Goal: Task Accomplishment & Management: Use online tool/utility

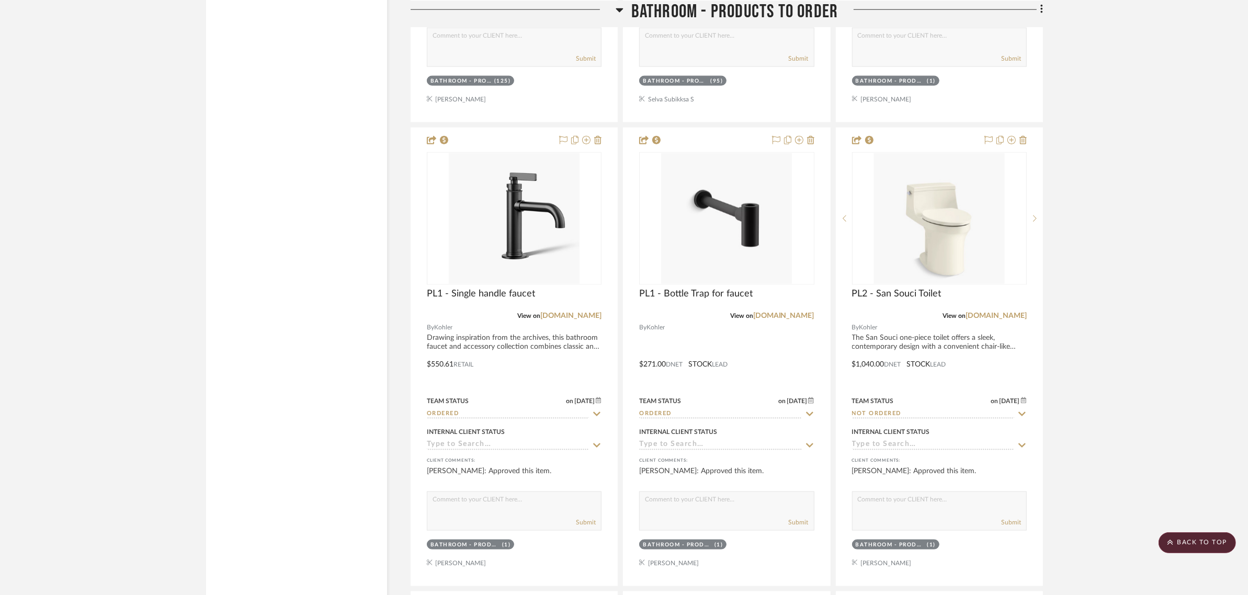
scroll to position [1765, 0]
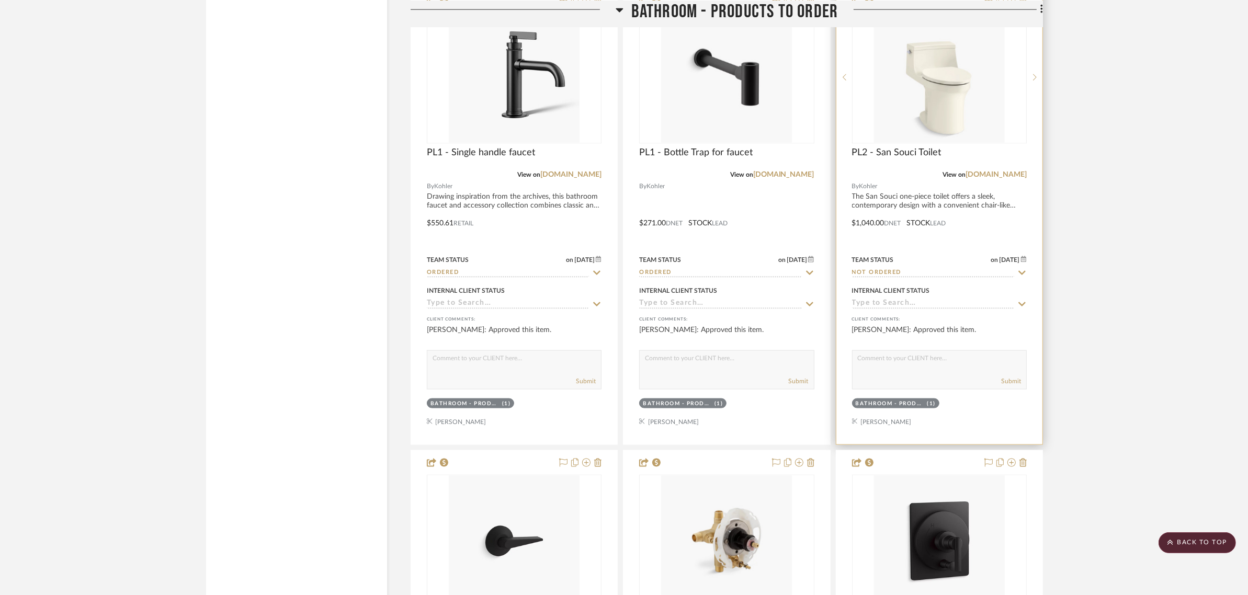
click at [1018, 272] on icon at bounding box center [1021, 273] width 7 height 4
click at [1020, 273] on icon at bounding box center [1021, 273] width 9 height 8
type input "[DATE]"
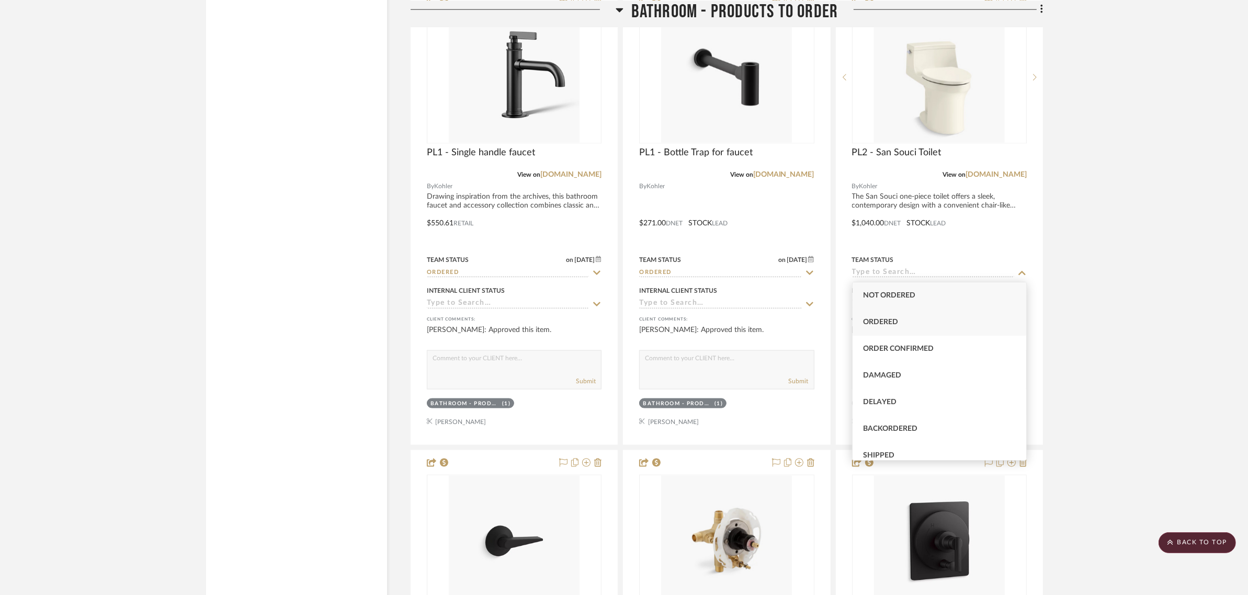
click at [882, 325] on span "Ordered" at bounding box center [880, 322] width 35 height 7
type input "Ordered"
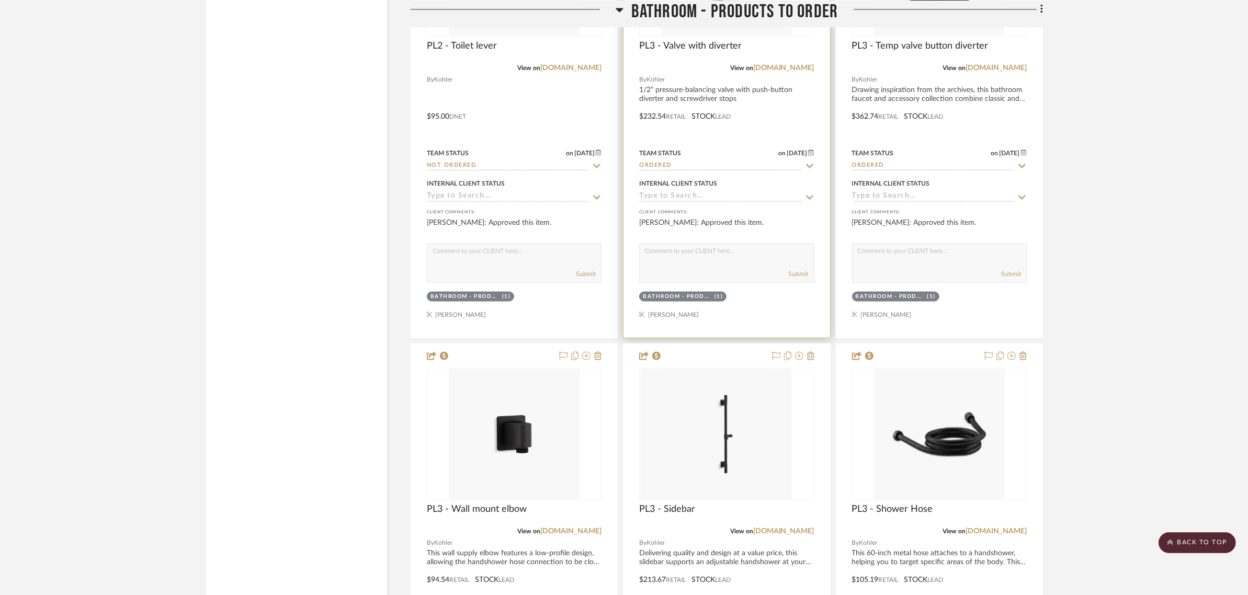
scroll to position [2223, 0]
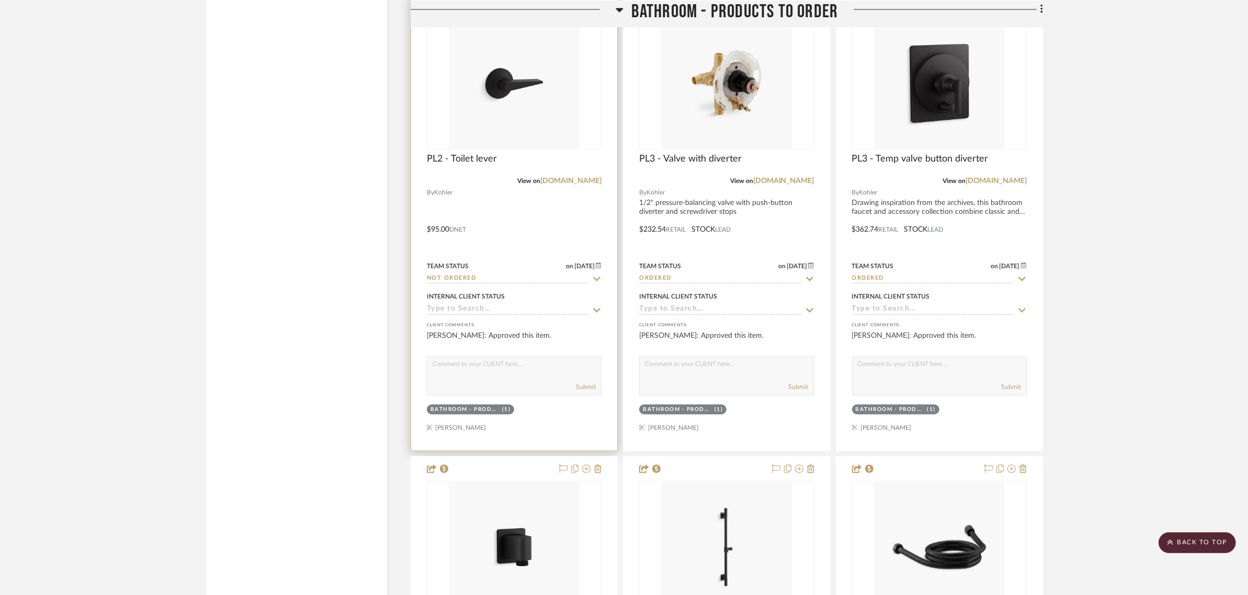
click at [597, 277] on icon at bounding box center [596, 279] width 9 height 8
click at [597, 278] on icon at bounding box center [596, 279] width 9 height 8
type input "[DATE]"
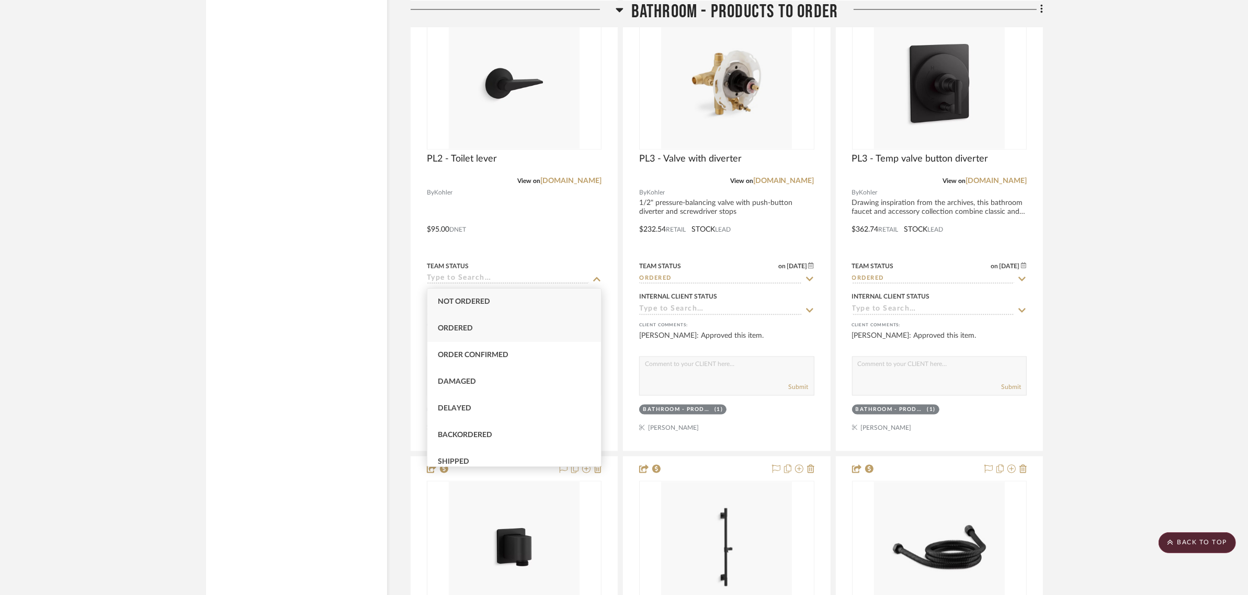
click at [469, 325] on span "Ordered" at bounding box center [455, 328] width 35 height 7
type input "Ordered"
click at [1135, 299] on project-details-page "SHOW ME Project: [PERSON_NAME] and [PERSON_NAME] Master Bathroom Project Settin…" at bounding box center [624, 366] width 1248 height 5026
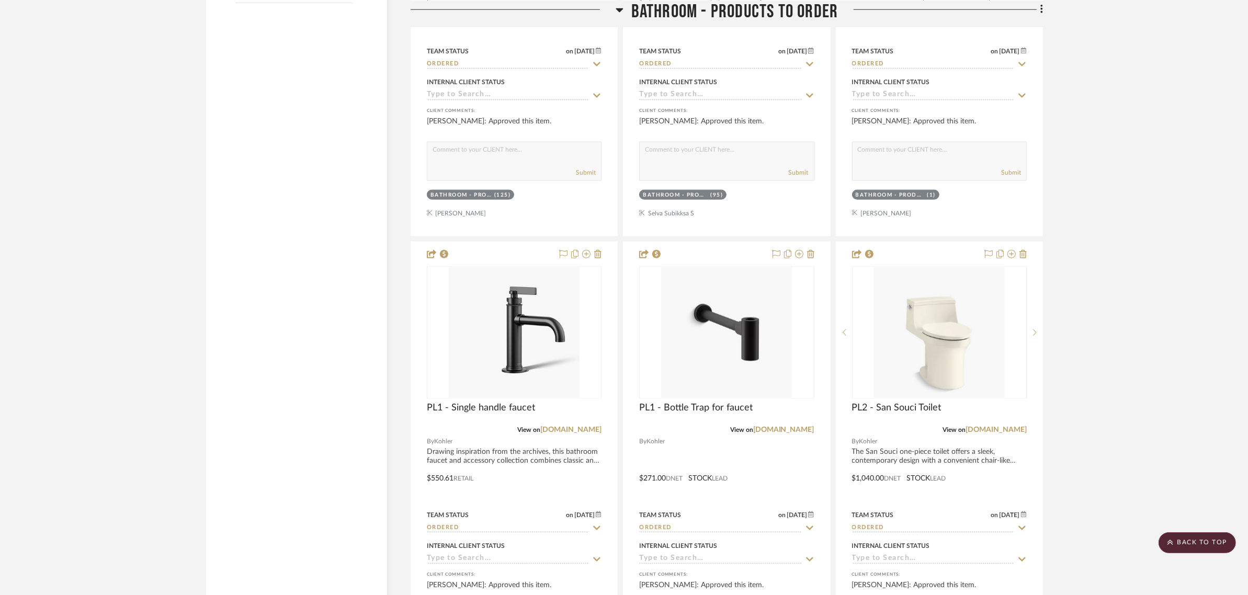
scroll to position [1307, 0]
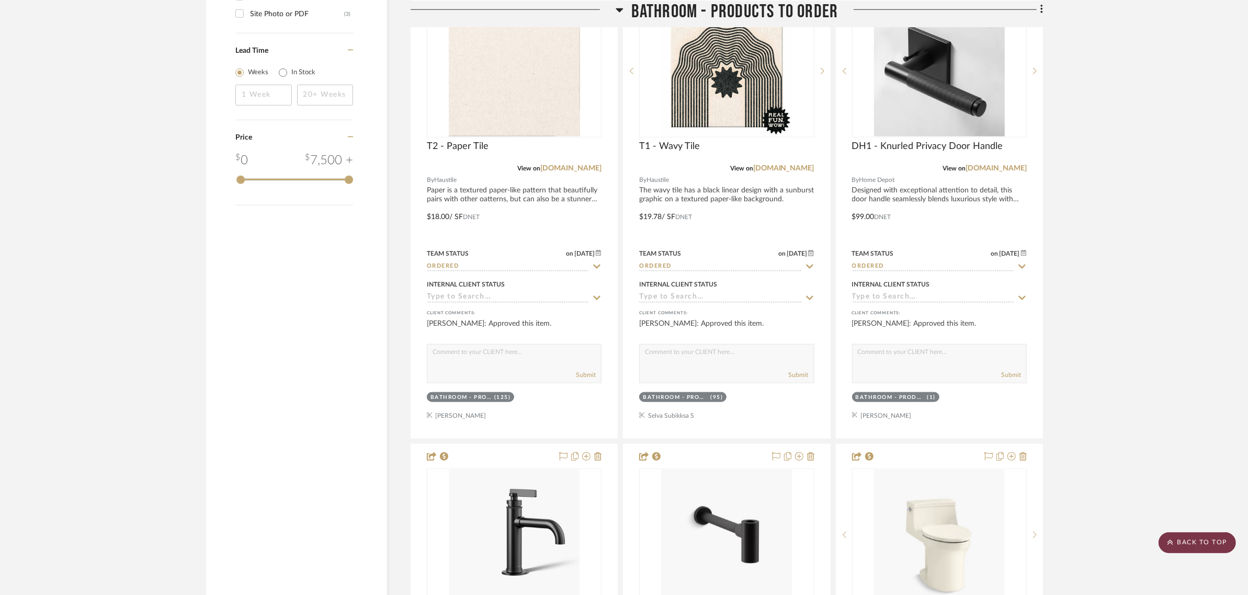
click at [1198, 540] on scroll-to-top-button "BACK TO TOP" at bounding box center [1196, 542] width 77 height 21
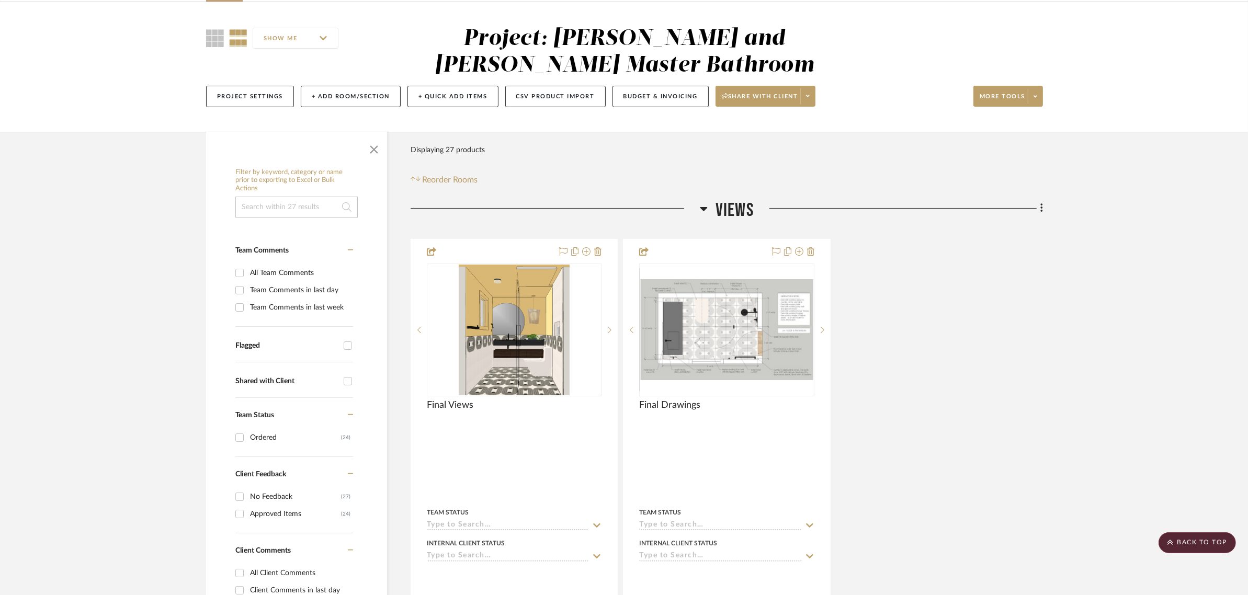
scroll to position [0, 0]
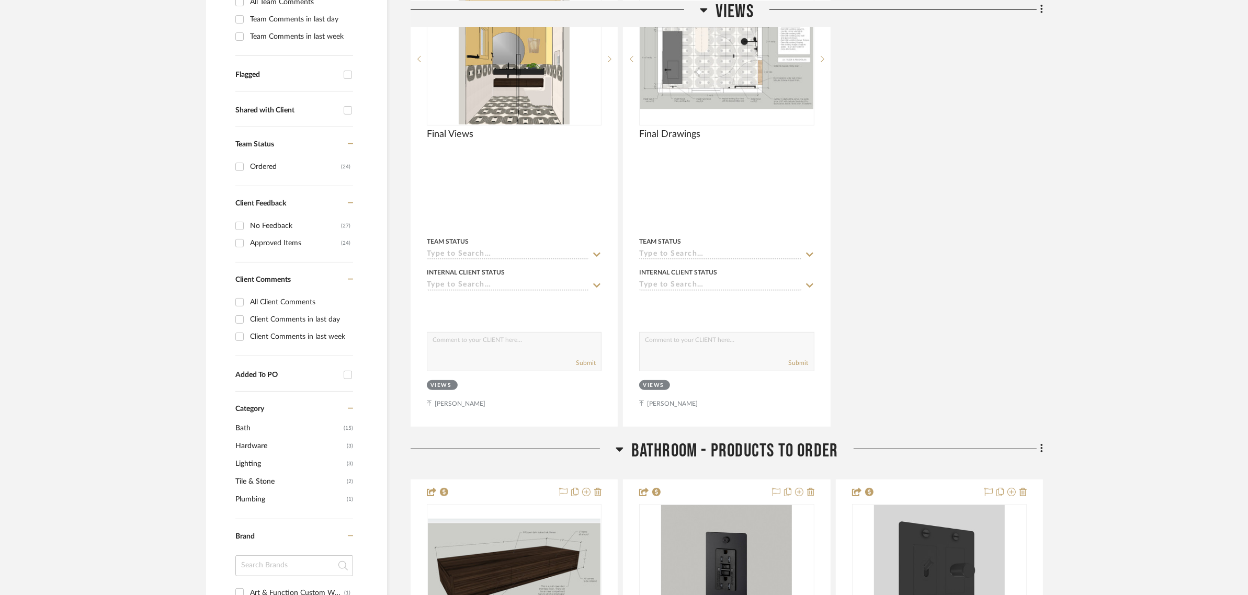
scroll to position [392, 0]
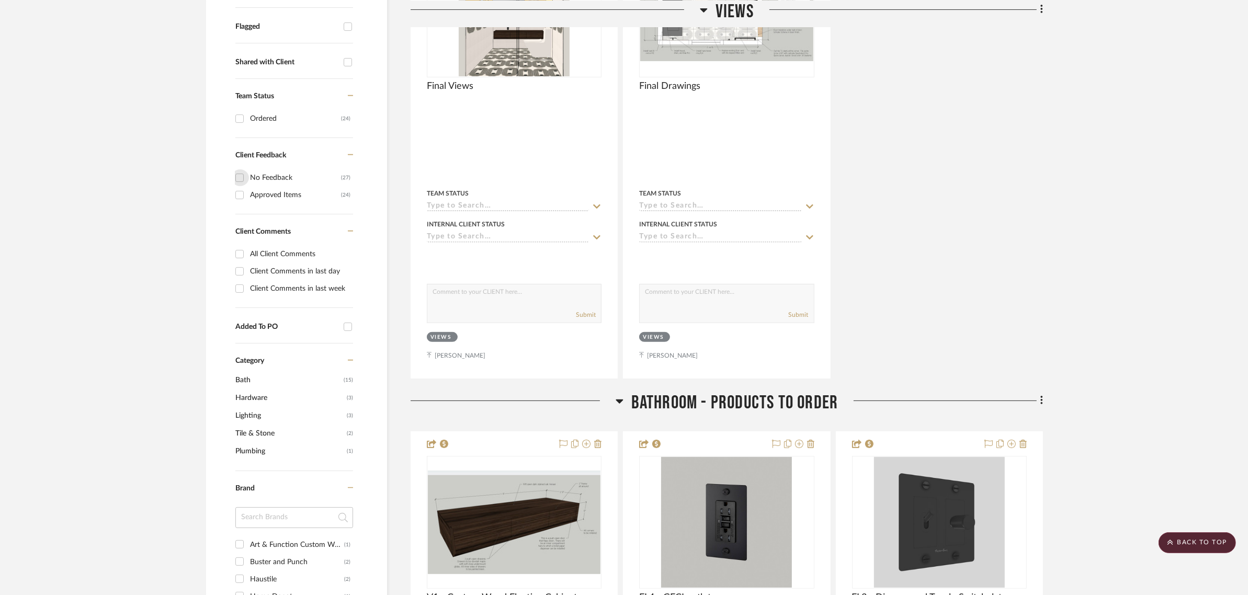
click at [239, 179] on input "No Feedback (27)" at bounding box center [239, 177] width 17 height 17
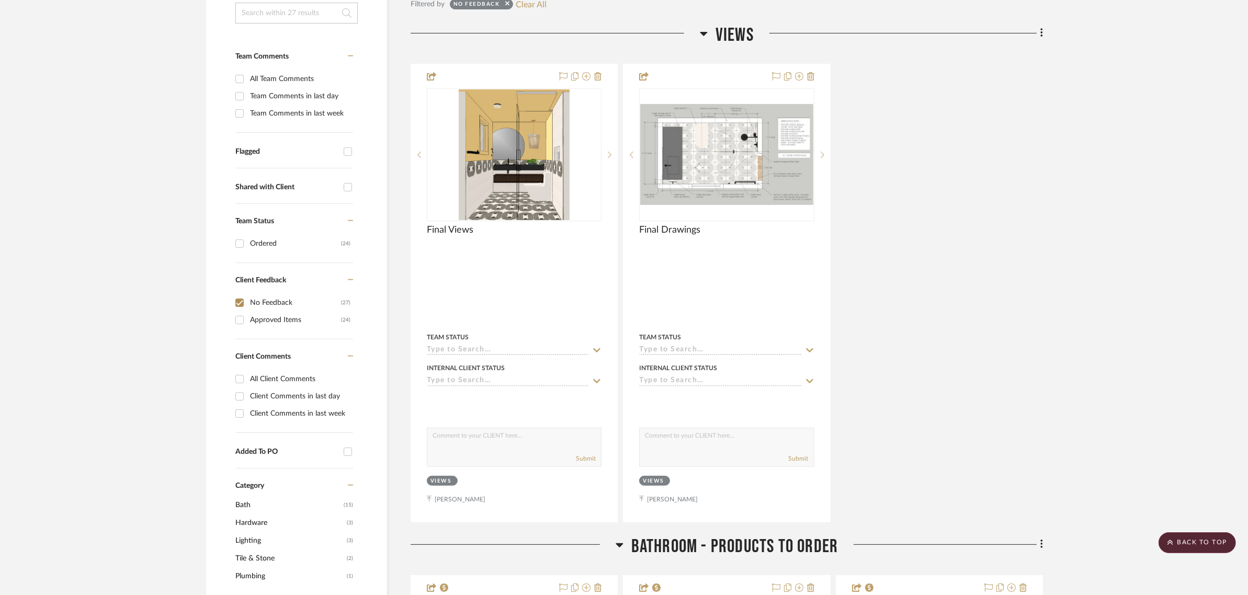
scroll to position [65, 0]
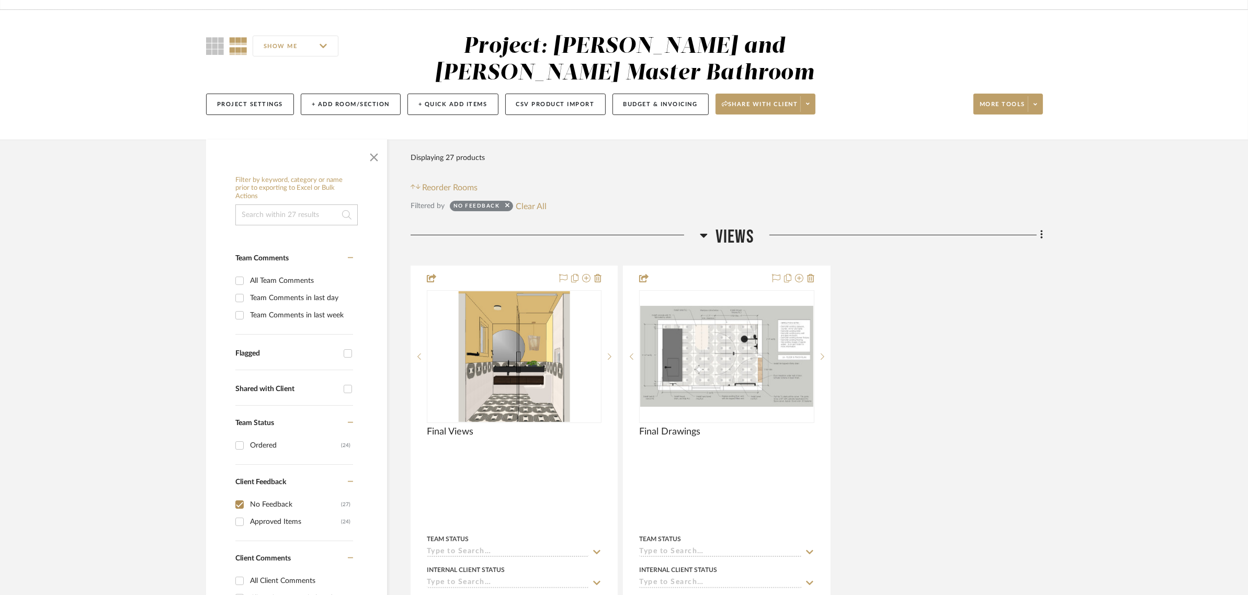
click at [238, 506] on input "No Feedback (27)" at bounding box center [239, 504] width 17 height 17
checkbox input "false"
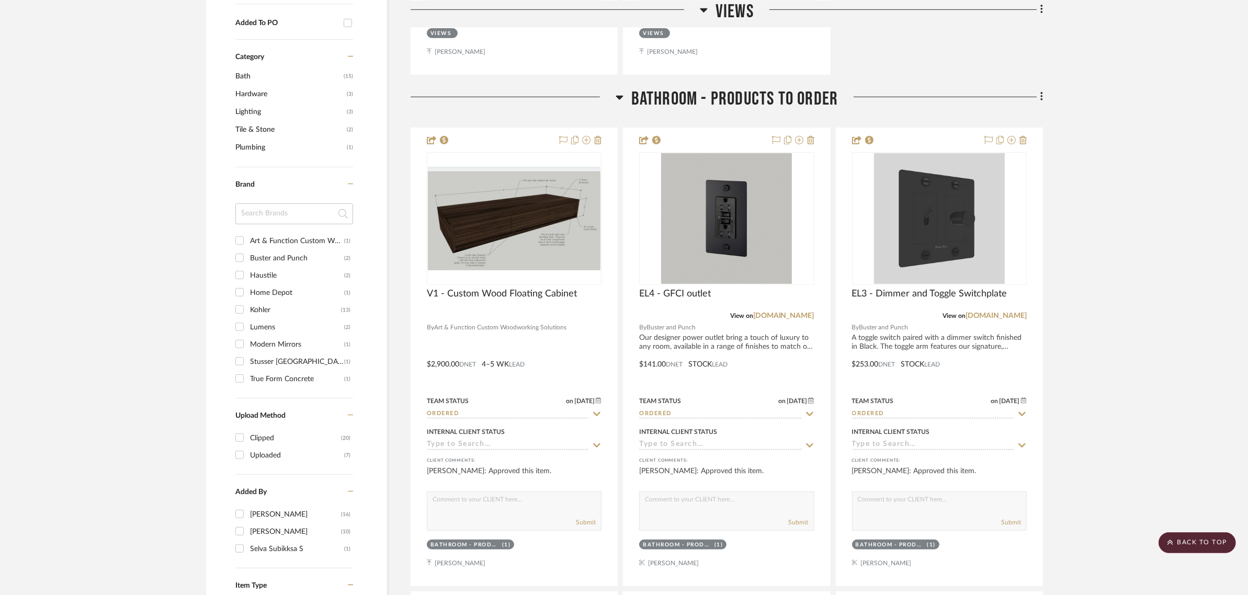
scroll to position [784, 0]
